Goal: Transaction & Acquisition: Purchase product/service

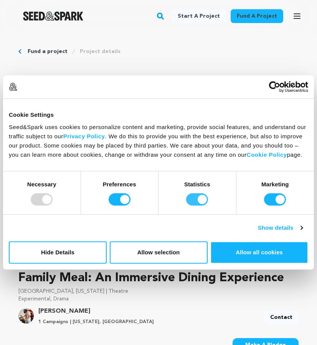
scroll to position [48, 0]
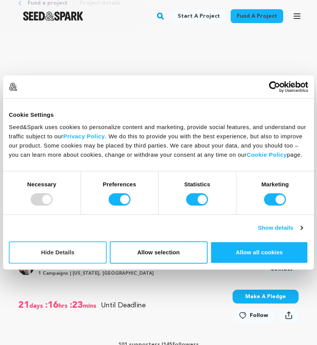
drag, startPoint x: 136, startPoint y: 255, endPoint x: 90, endPoint y: 246, distance: 47.7
click at [90, 247] on div "Hide Details Allow selection Customize Allow all cookies" at bounding box center [159, 252] width 300 height 22
click at [87, 259] on button "Hide Details" at bounding box center [58, 252] width 98 height 22
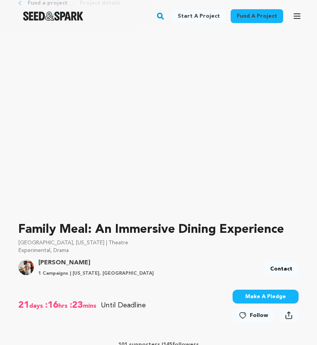
click at [277, 300] on button "Make A Pledge" at bounding box center [266, 297] width 66 height 14
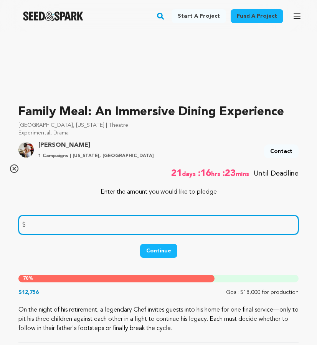
scroll to position [231, 0]
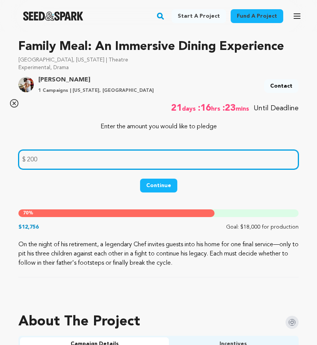
type input "200"
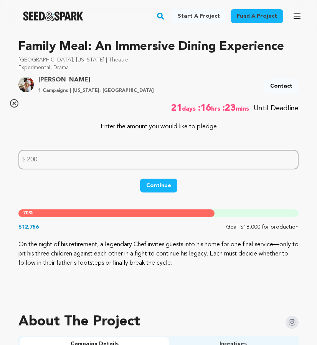
click at [161, 183] on button "Continue" at bounding box center [158, 186] width 37 height 14
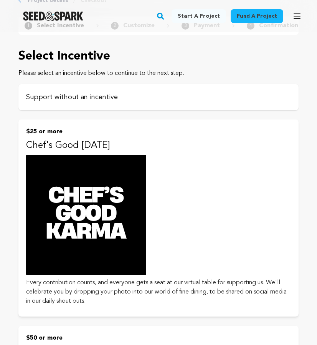
click at [134, 94] on p "Support without an incentive" at bounding box center [158, 97] width 265 height 11
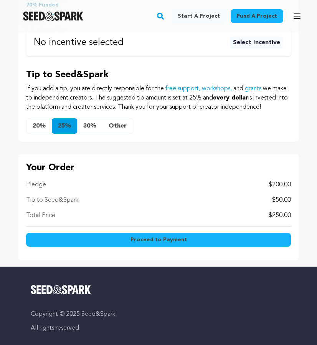
scroll to position [428, 0]
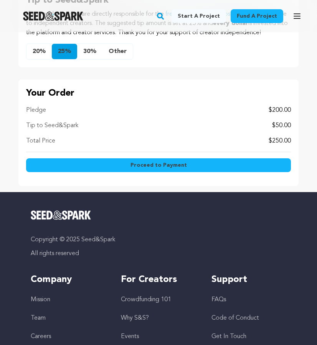
drag, startPoint x: 176, startPoint y: 174, endPoint x: 146, endPoint y: 315, distance: 144.2
click at [146, 315] on main "Fund a project Start a project Search Login Sign up Start a project" at bounding box center [158, 26] width 317 height 908
click at [119, 59] on button "Other" at bounding box center [118, 51] width 30 height 15
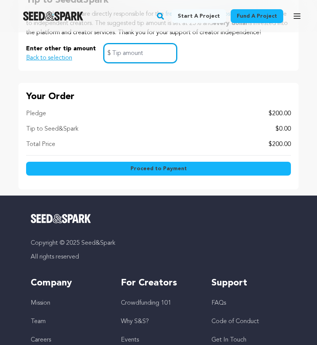
click at [136, 60] on input "text" at bounding box center [140, 53] width 73 height 20
type input "2"
click at [154, 146] on div "Pledge $200.00 Tip to Seed&Spark $2.00 Total Price $202.00" at bounding box center [158, 132] width 265 height 46
click at [168, 173] on button "Proceed to Payment" at bounding box center [158, 169] width 265 height 14
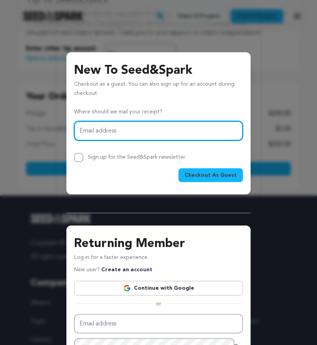
click at [162, 136] on input "Email address" at bounding box center [158, 131] width 169 height 20
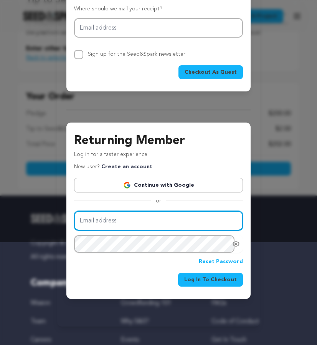
click at [144, 227] on input "Email address" at bounding box center [158, 221] width 169 height 20
type input "[PERSON_NAME][EMAIL_ADDRESS][PERSON_NAME][DOMAIN_NAME]"
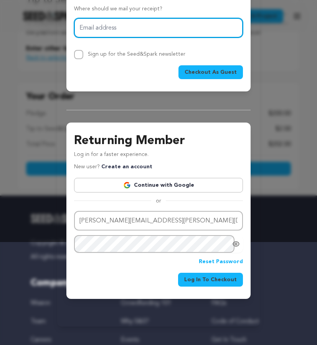
click at [150, 32] on input "Email address" at bounding box center [158, 28] width 169 height 20
type input "[PERSON_NAME][EMAIL_ADDRESS][PERSON_NAME][DOMAIN_NAME]"
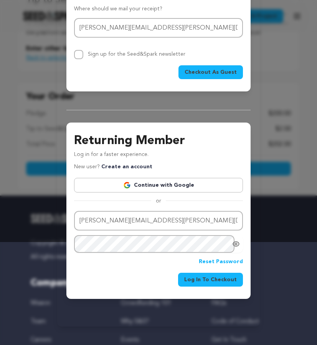
click at [209, 71] on span "Checkout As Guest" at bounding box center [211, 72] width 52 height 8
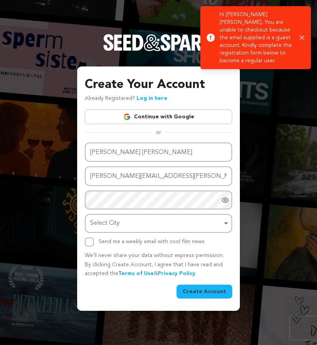
click at [152, 96] on link "Log in here" at bounding box center [152, 98] width 31 height 5
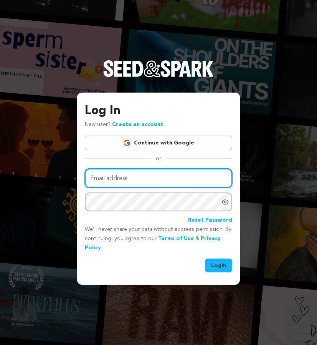
click at [137, 184] on input "Email address" at bounding box center [159, 179] width 148 height 20
type input "Jenny.weinbloom@gmail.com"
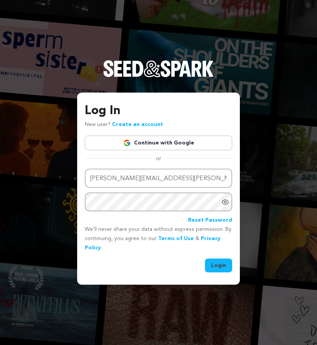
click at [206, 222] on link "Reset Password" at bounding box center [210, 220] width 44 height 9
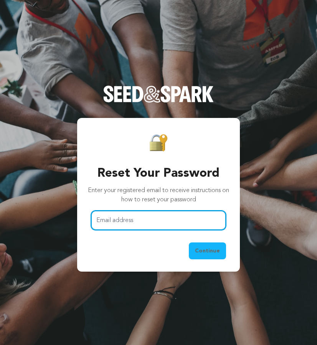
click at [165, 224] on input "Email address" at bounding box center [158, 221] width 135 height 20
type input "[PERSON_NAME][EMAIL_ADDRESS][PERSON_NAME][DOMAIN_NAME]"
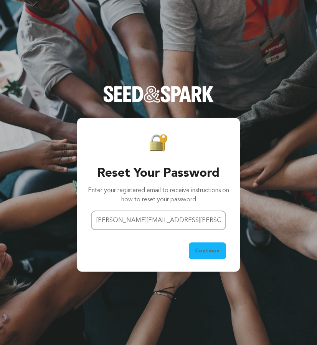
click at [216, 247] on span "Continue" at bounding box center [207, 251] width 25 height 8
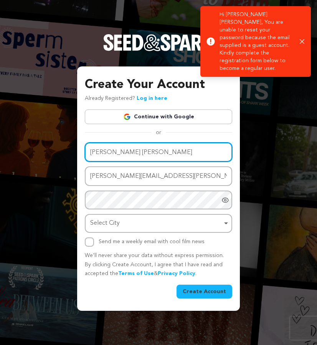
click at [164, 153] on input "Jenny Fitton Weinbloom" at bounding box center [159, 153] width 148 height 20
drag, startPoint x: 125, startPoint y: 152, endPoint x: 110, endPoint y: 150, distance: 15.1
click at [110, 150] on input "Jenny Fitton Weinbloom" at bounding box center [159, 153] width 148 height 20
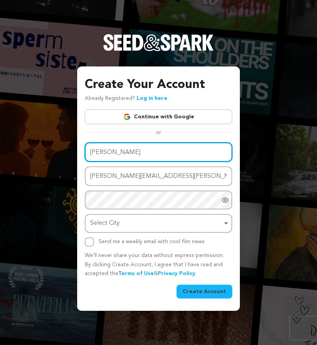
type input "Jenny Weinbloom"
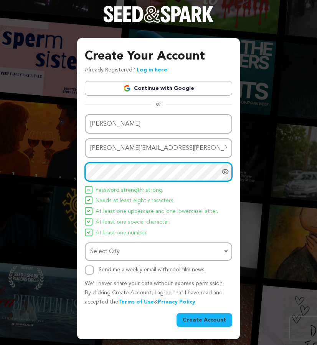
click at [172, 247] on div "Select City Remove item" at bounding box center [156, 251] width 132 height 11
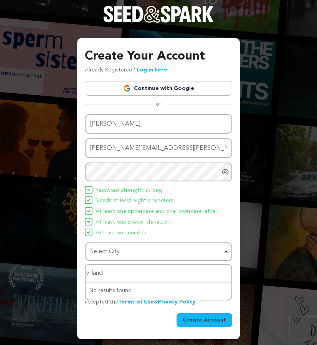
type input "orlando"
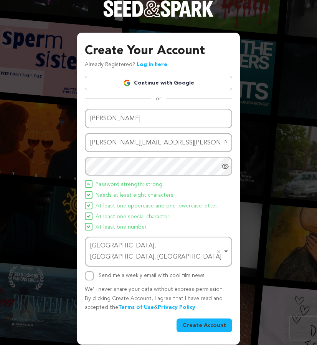
click at [201, 319] on button "Create Account" at bounding box center [205, 326] width 56 height 14
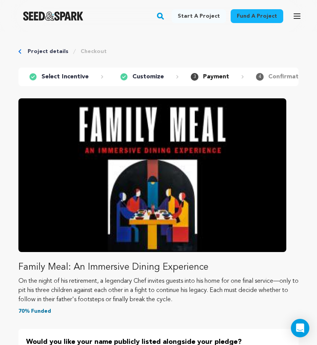
scroll to position [320, 0]
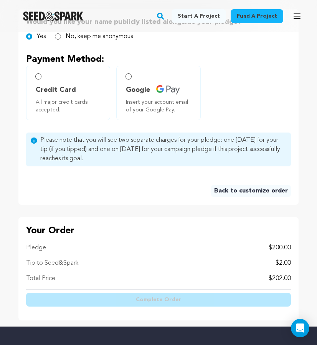
click at [71, 98] on span "All major credit cards accepted." at bounding box center [70, 105] width 68 height 15
radio input "true"
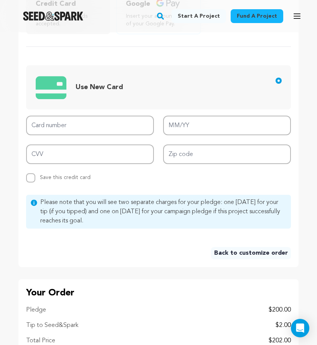
scroll to position [406, 0]
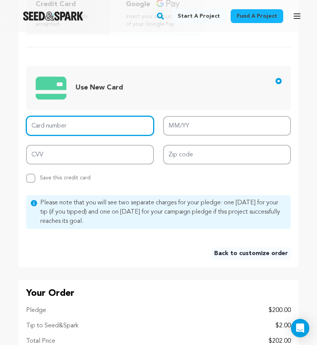
click at [71, 126] on input "Card number" at bounding box center [90, 126] width 128 height 20
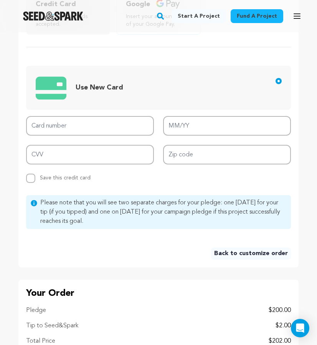
click at [145, 99] on span "Use New Card" at bounding box center [160, 88] width 249 height 32
click at [276, 84] on input "Use New Card" at bounding box center [279, 81] width 6 height 6
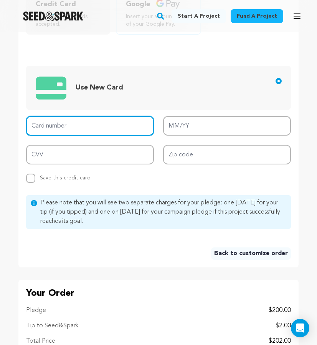
click at [65, 120] on input "Card number" at bounding box center [90, 126] width 128 height 20
click at [69, 126] on input "[CREDIT_CARD_NUMBER]" at bounding box center [90, 126] width 128 height 20
type input "3411 9432 5451 002"
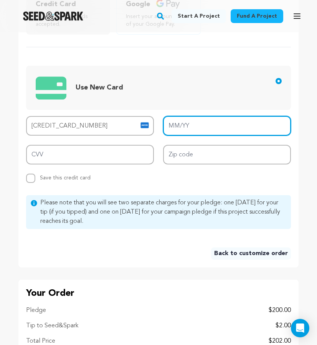
click at [177, 123] on input "MM/YY" at bounding box center [227, 126] width 128 height 20
type input "08/30"
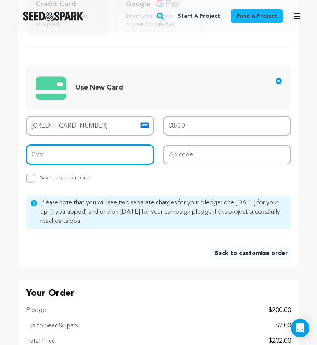
click at [133, 159] on input "CVV" at bounding box center [90, 155] width 128 height 20
type input "0719"
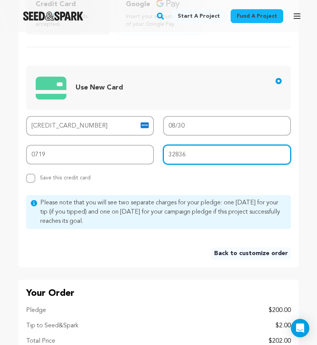
type input "32836"
click at [70, 179] on span "Save this credit card" at bounding box center [65, 176] width 51 height 8
click at [35, 179] on input "Replace saved credit card Save this credit card" at bounding box center [30, 178] width 9 height 9
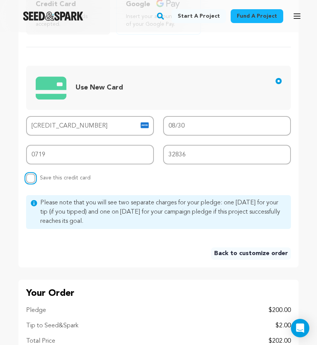
checkbox input "true"
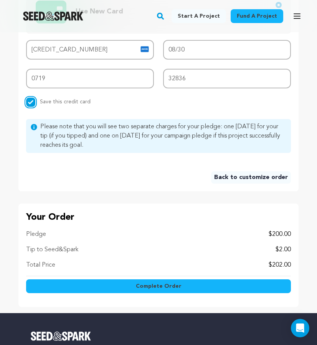
scroll to position [580, 0]
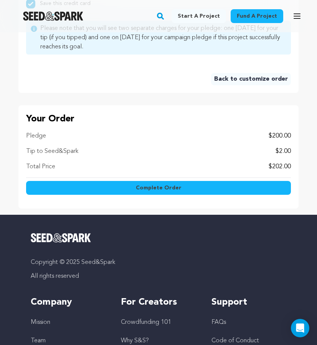
click at [182, 191] on button "Complete Order" at bounding box center [158, 188] width 265 height 14
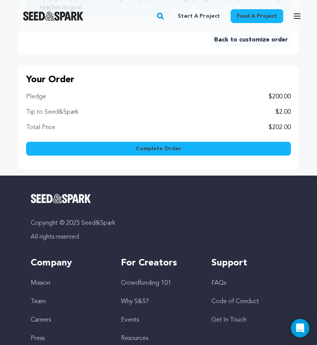
scroll to position [541, 0]
